Goal: Transaction & Acquisition: Download file/media

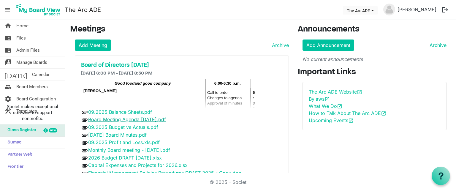
click at [113, 119] on link "Board Meeting Agenda [DATE].pdf" at bounding box center [127, 119] width 78 height 6
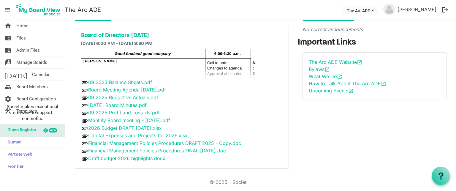
scroll to position [33, 0]
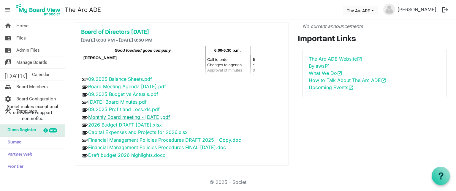
click at [123, 116] on link "Monthly Board meeting - [DATE].pdf" at bounding box center [129, 117] width 82 height 6
click at [121, 123] on link "2026 Budget DRAFT [DATE].xlsx" at bounding box center [125, 125] width 74 height 6
click at [138, 122] on link "2026 Budget DRAFT [DATE].xlsx" at bounding box center [125, 125] width 74 height 6
click at [127, 130] on link "Capital Expenses and Projects for 2026.xlsx" at bounding box center [137, 132] width 99 height 6
click at [144, 146] on link "Financial Management Policies Procedures FINAL [DATE].doc" at bounding box center [157, 147] width 138 height 6
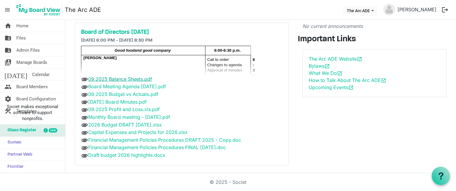
click at [123, 79] on link "09.2025 Balance Sheets.pdf" at bounding box center [120, 79] width 64 height 6
click at [127, 92] on link "09.2025 Budget vs Actuals.pdf" at bounding box center [123, 94] width 70 height 6
click at [140, 94] on link "09.2025 Budget vs Actuals.pdf" at bounding box center [123, 94] width 70 height 6
click at [132, 108] on link "09.2025 Profit and Loss.xls.pdf" at bounding box center [124, 109] width 72 height 6
